Goal: Task Accomplishment & Management: Manage account settings

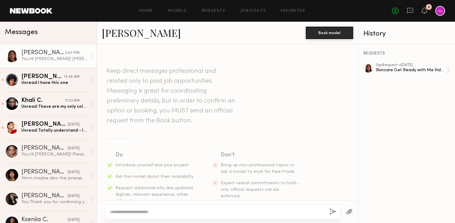
scroll to position [1321, 0]
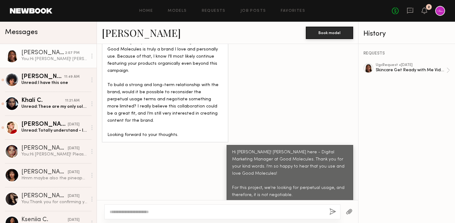
click at [69, 52] on div "2:07 PM" at bounding box center [72, 53] width 15 height 6
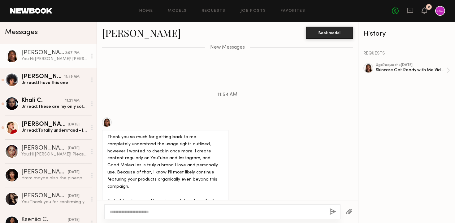
scroll to position [1204, 0]
click at [260, 143] on div "Thank you so much for getting back to me. I completely understand the usage rig…" at bounding box center [227, 188] width 261 height 141
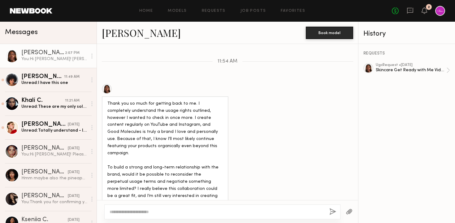
scroll to position [1240, 0]
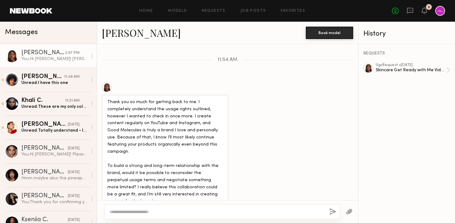
click at [237, 131] on div "Thank you so much for getting back to me. I completely understand the usage rig…" at bounding box center [227, 152] width 261 height 141
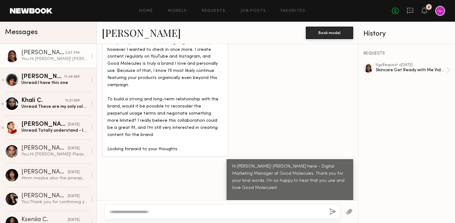
scroll to position [1321, 0]
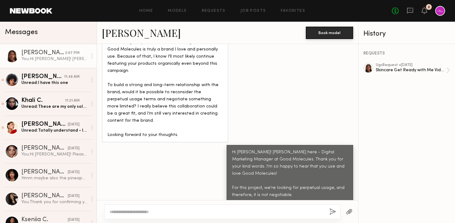
click at [207, 145] on div "Hi [PERSON_NAME]! [PERSON_NAME] here - Digital Marketing Manager at Good Molecu…" at bounding box center [227, 188] width 261 height 86
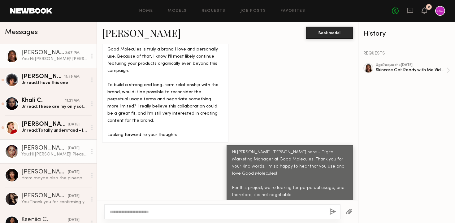
click at [78, 155] on div "You: Hi [PERSON_NAME]! Please see the tracking information for your product her…" at bounding box center [54, 154] width 66 height 6
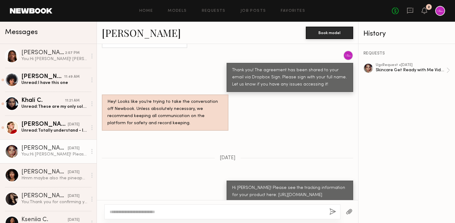
scroll to position [390, 0]
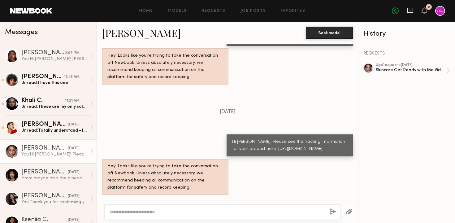
click at [409, 9] on icon at bounding box center [410, 10] width 7 height 7
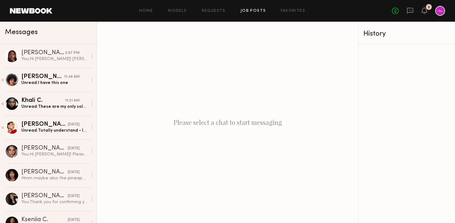
click at [261, 9] on link "Job Posts" at bounding box center [254, 11] width 26 height 4
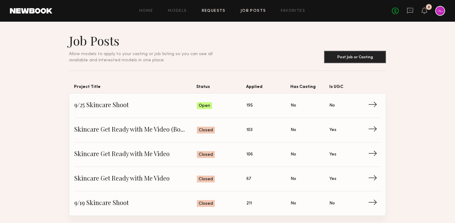
click at [215, 11] on link "Requests" at bounding box center [214, 11] width 24 height 4
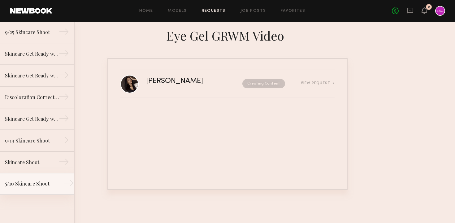
scroll to position [35, 0]
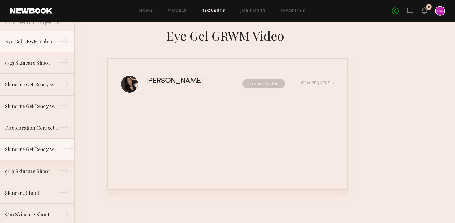
click at [46, 154] on link "Skincare Get Ready with Me Video →" at bounding box center [37, 150] width 74 height 22
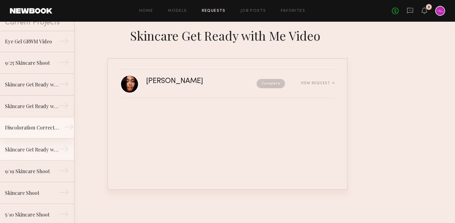
click at [37, 127] on div "Discoloration Correcting Serum GRWM Video" at bounding box center [32, 127] width 54 height 7
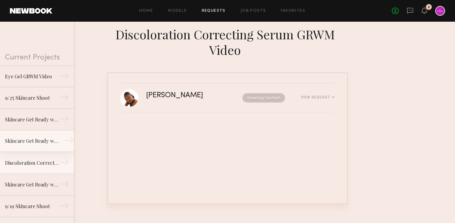
click at [37, 145] on link "Skincare Get Ready with Me Video (Eye Gel) →" at bounding box center [37, 141] width 74 height 22
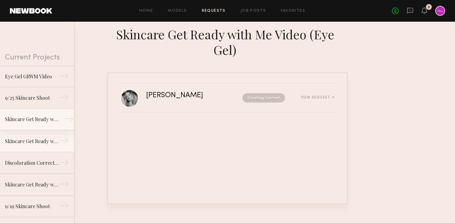
click at [46, 117] on div "Skincare Get Ready with Me Video (Body Treatment)" at bounding box center [32, 119] width 54 height 7
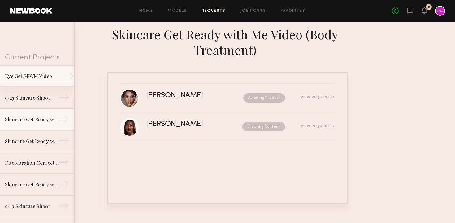
click at [46, 82] on link "Eye Gel GRWM Video →" at bounding box center [37, 76] width 74 height 22
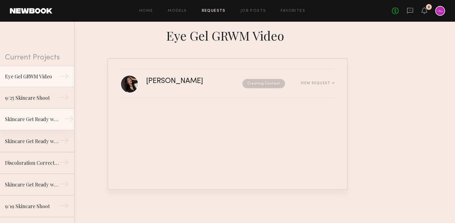
click at [42, 118] on div "Skincare Get Ready with Me Video (Body Treatment)" at bounding box center [32, 119] width 54 height 7
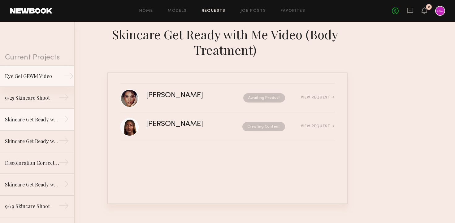
click at [37, 82] on link "Eye Gel GRWM Video →" at bounding box center [37, 76] width 74 height 22
